Goal: Navigation & Orientation: Find specific page/section

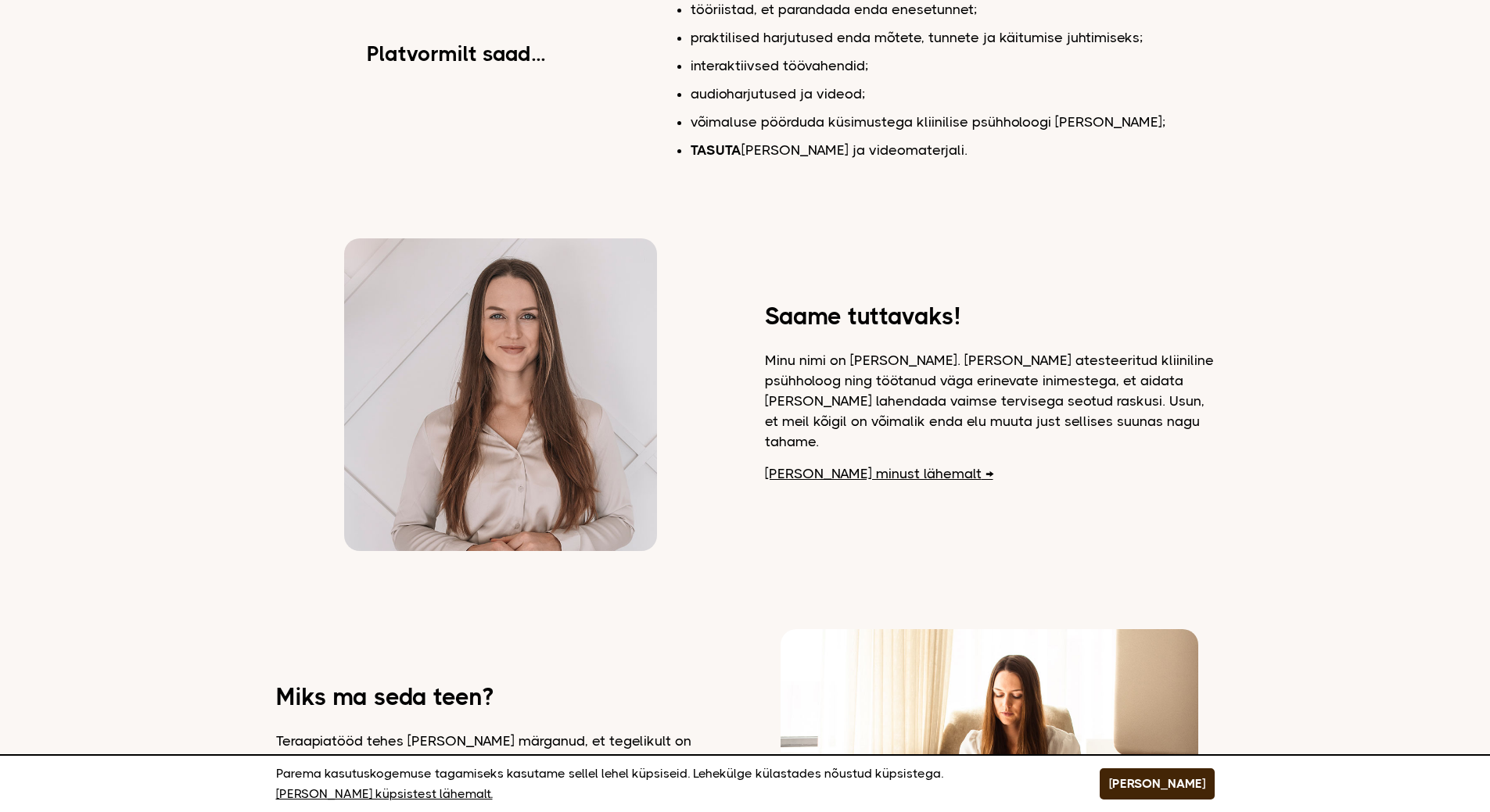
scroll to position [548, 0]
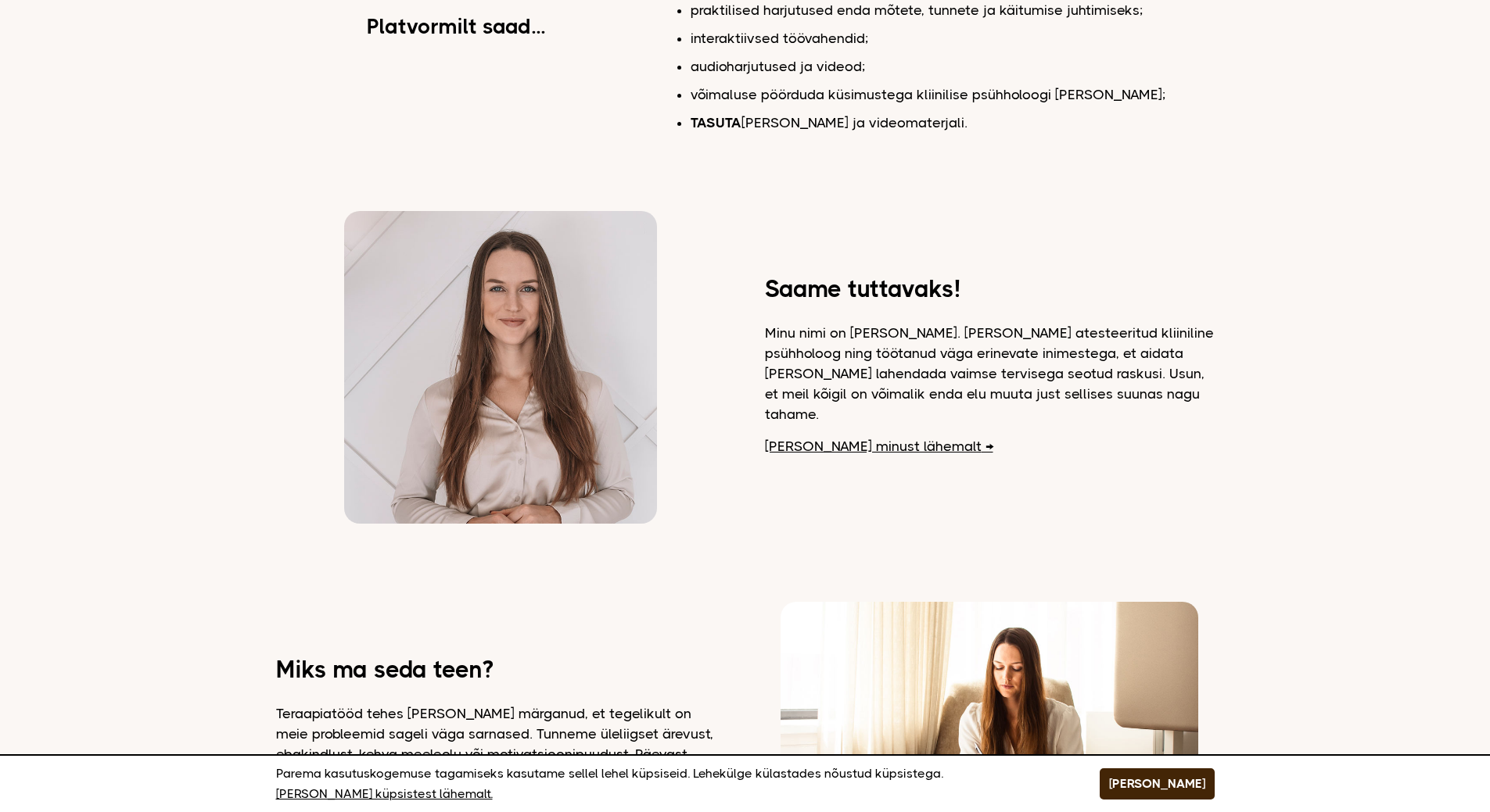
click at [802, 437] on link "Loe minust lähemalt" at bounding box center [879, 447] width 229 height 21
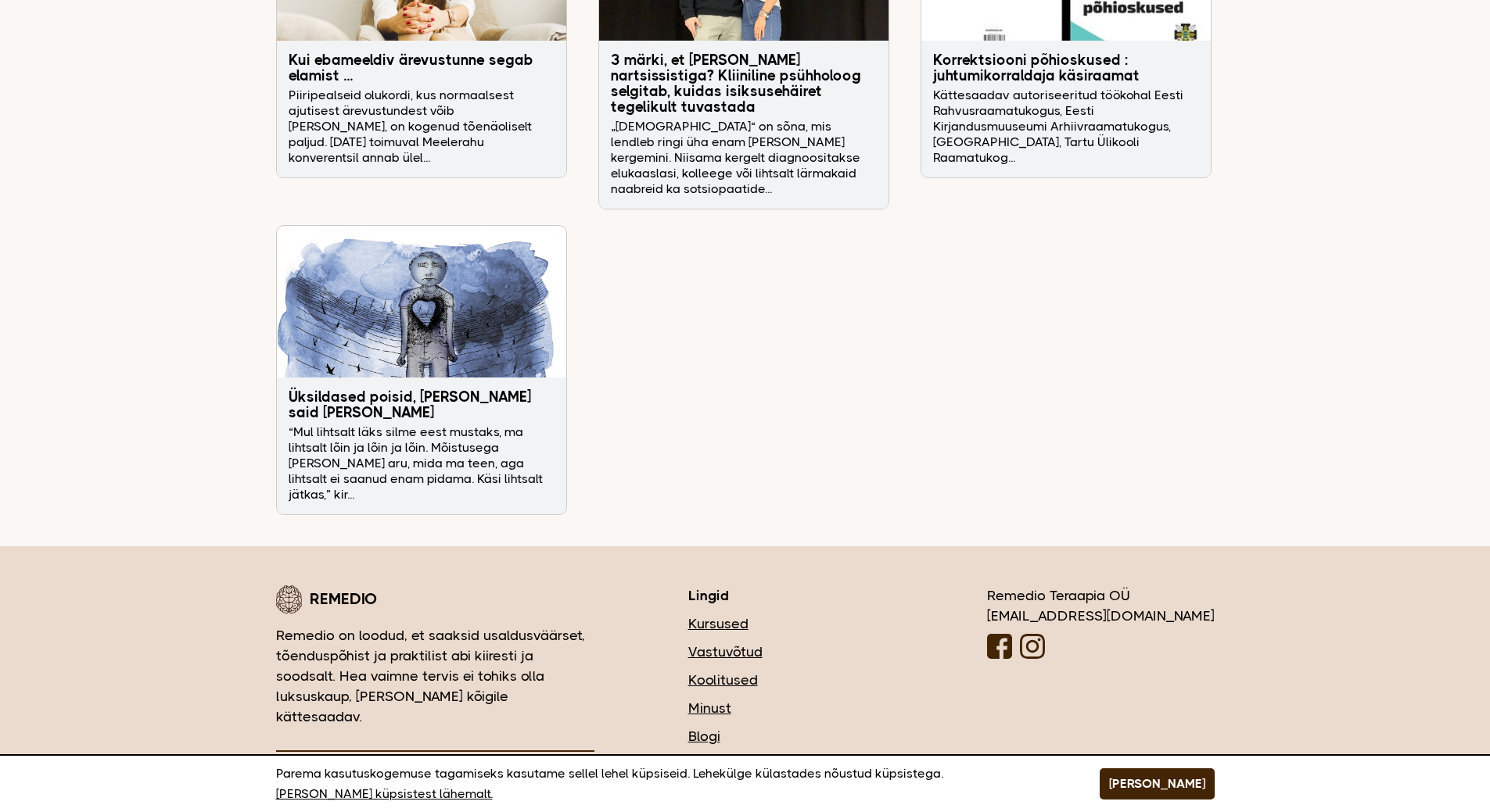
scroll to position [5052, 0]
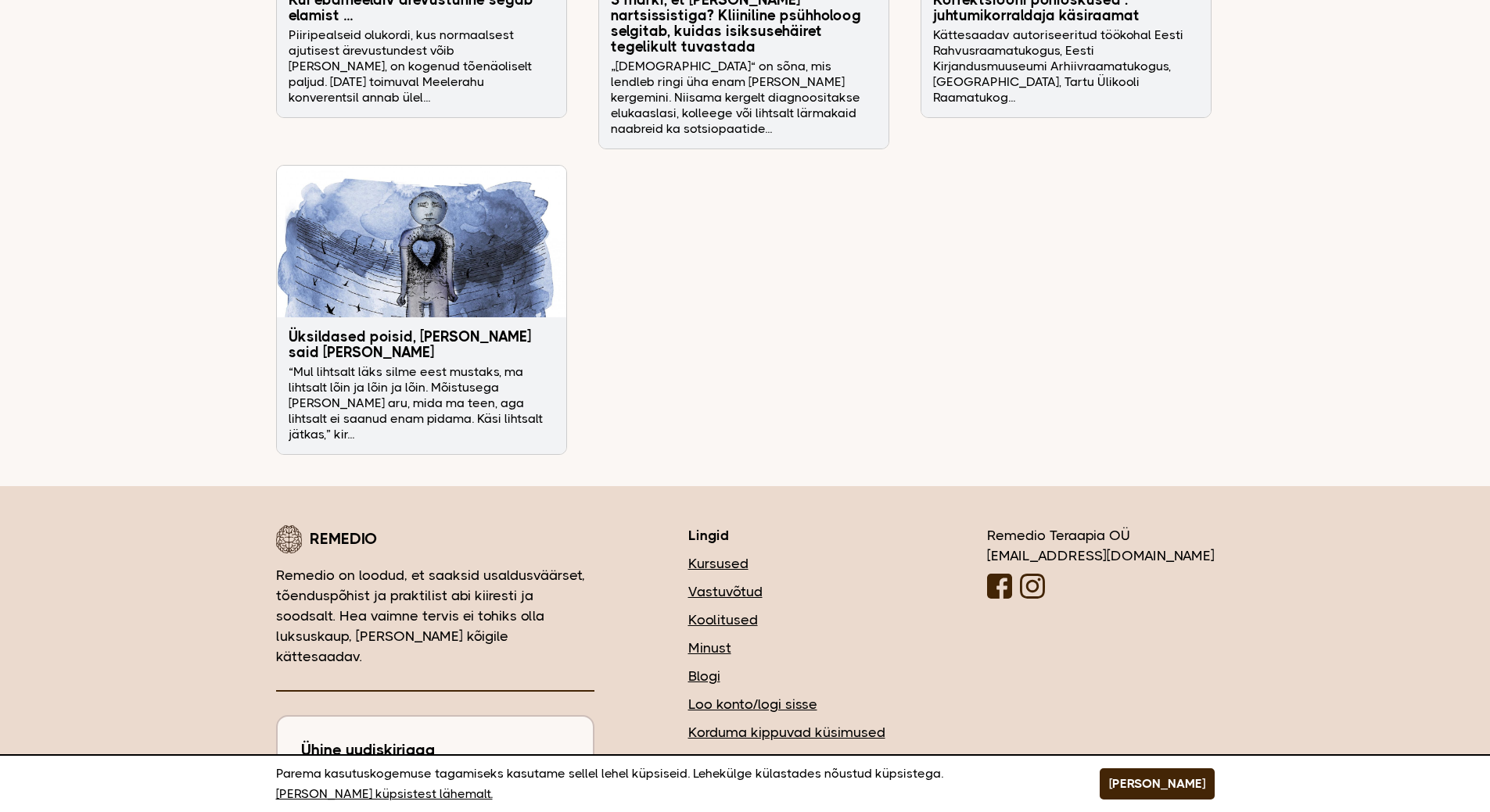
click at [811, 582] on link "Vastuvõtud" at bounding box center [790, 592] width 205 height 21
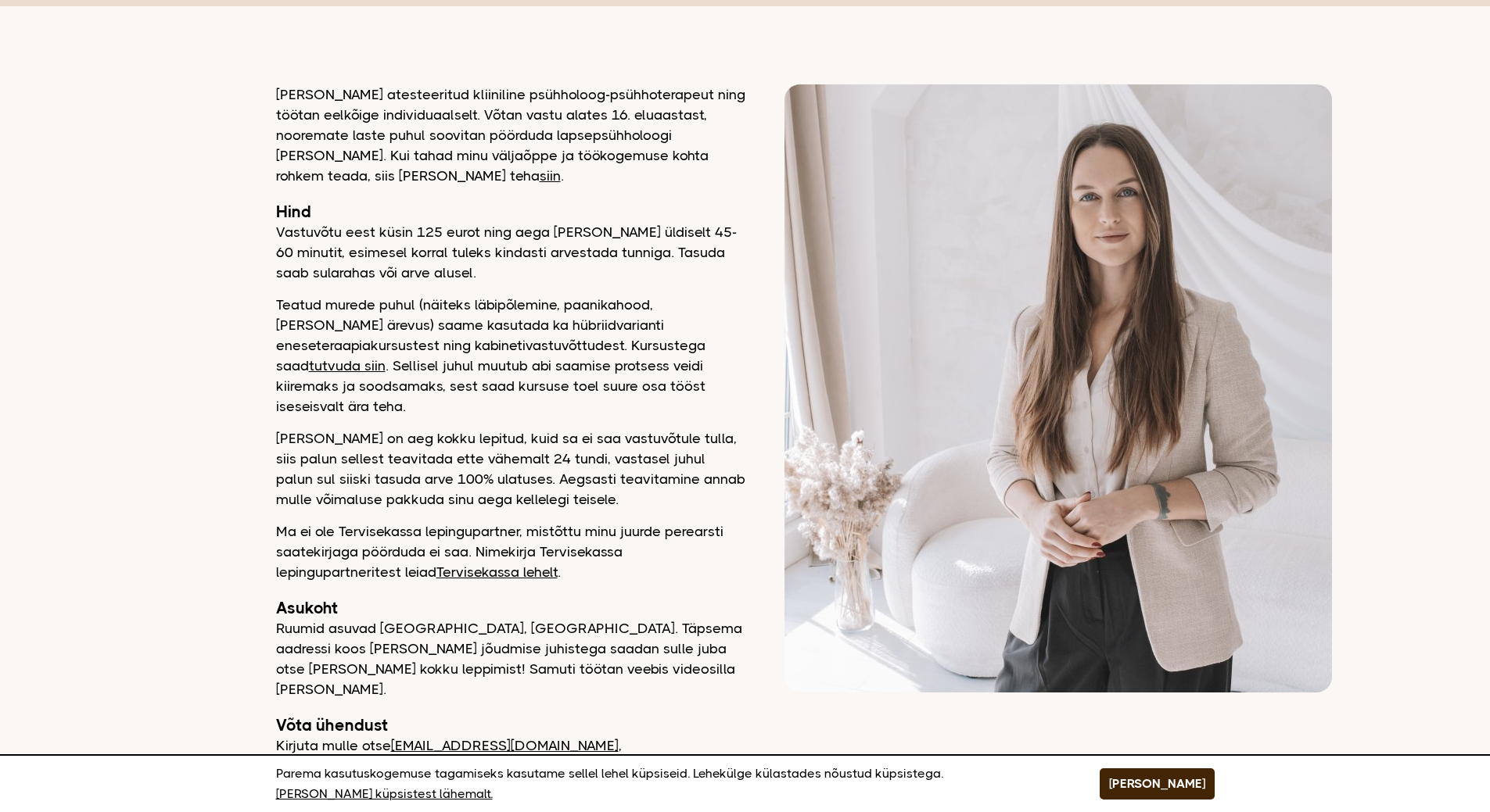
scroll to position [234, 0]
